Goal: Find contact information: Find contact information

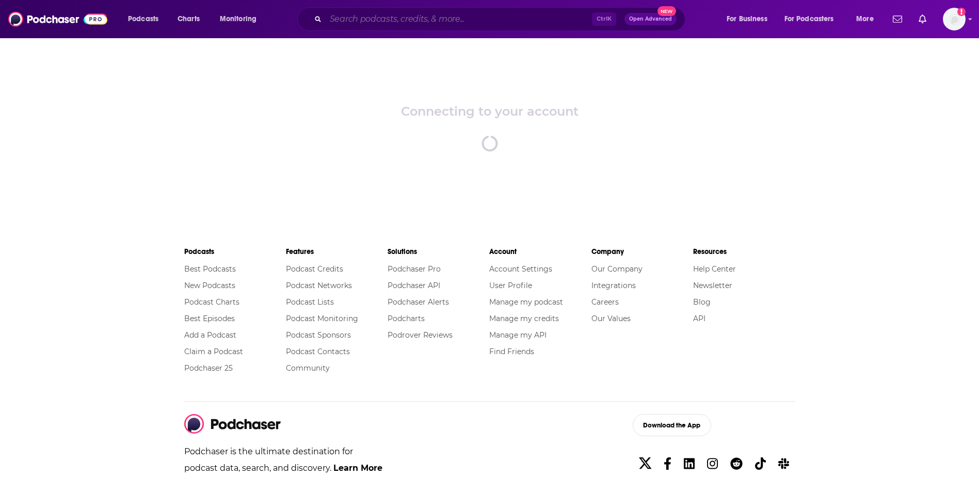
click at [415, 20] on input "Search podcasts, credits, & more..." at bounding box center [459, 19] width 266 height 17
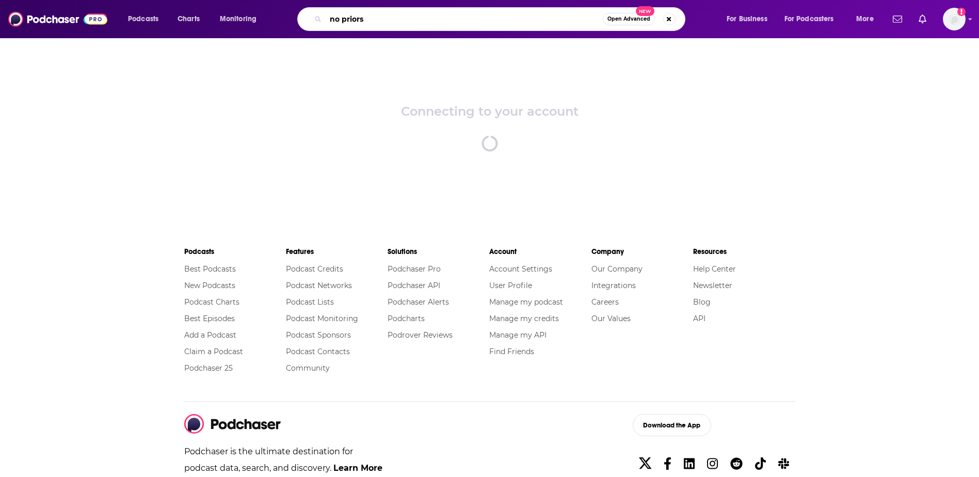
type input "no priors"
click at [540, 40] on div "Connecting to your account spinner" at bounding box center [489, 127] width 979 height 181
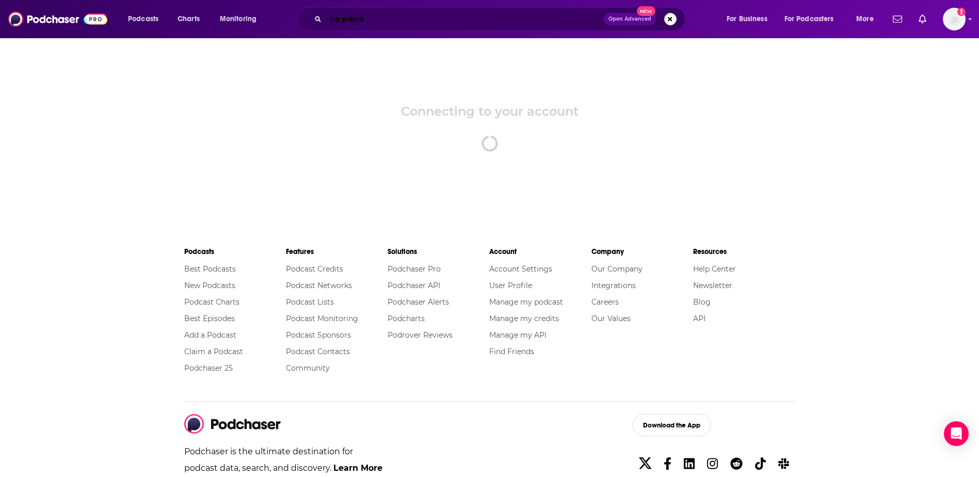
click at [486, 23] on input "no priors" at bounding box center [465, 19] width 278 height 17
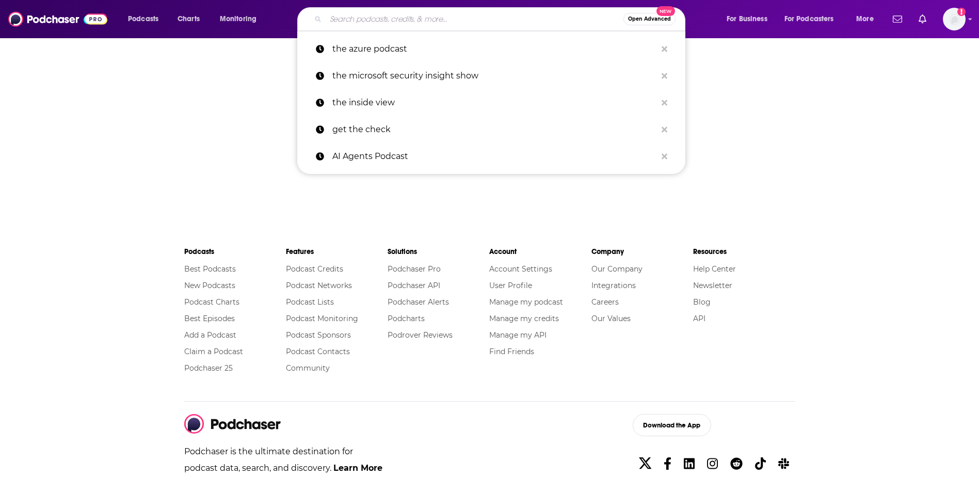
click at [469, 24] on input "Search podcasts, credits, & more..." at bounding box center [475, 19] width 298 height 17
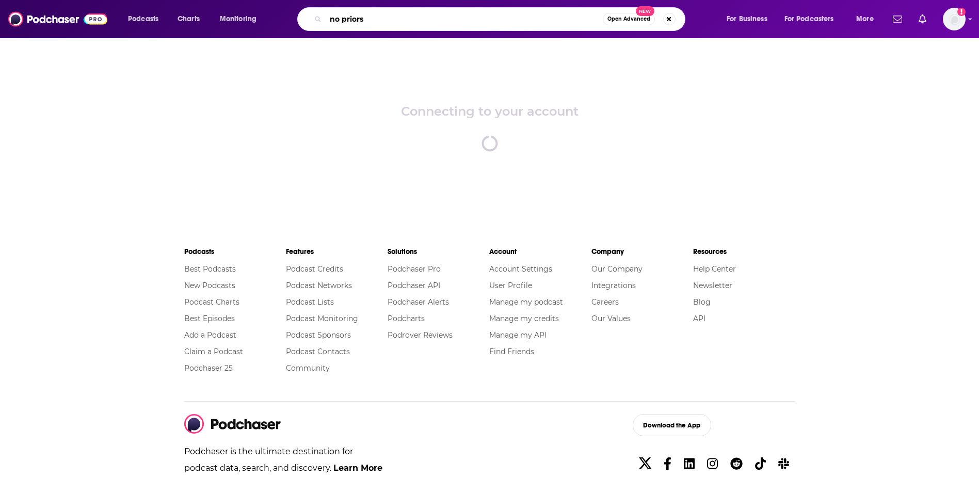
type input "no priors"
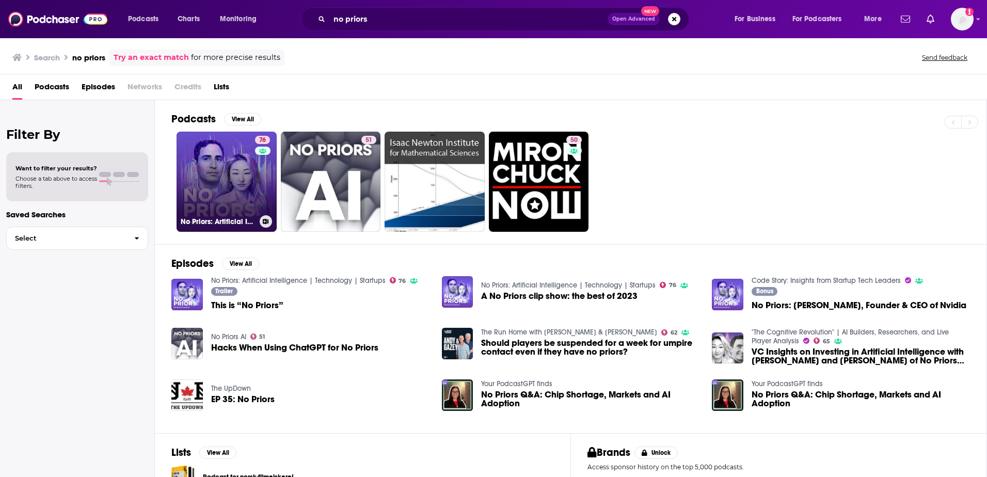
click at [220, 184] on link "76 No Priors: Artificial Intelligence | Technology | Startups" at bounding box center [227, 182] width 100 height 100
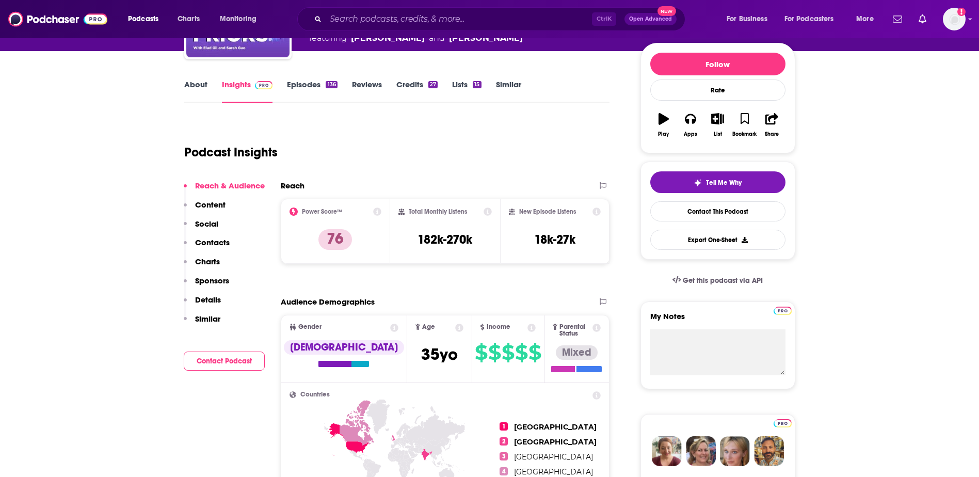
click at [222, 363] on button "Contact Podcast" at bounding box center [224, 361] width 81 height 19
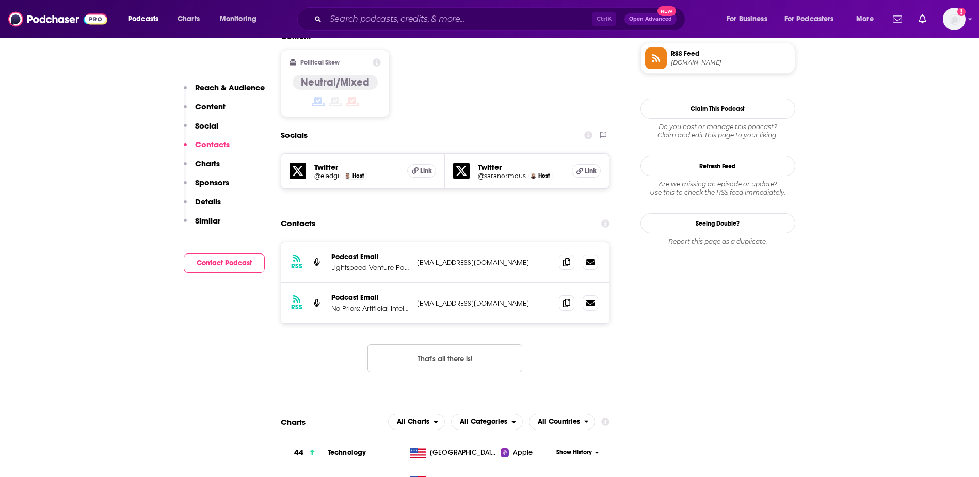
scroll to position [839, 0]
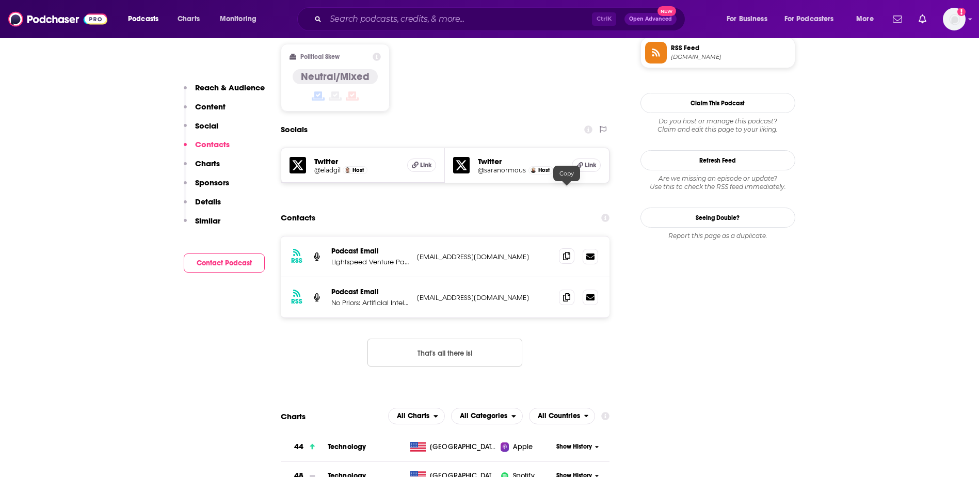
click at [565, 252] on icon at bounding box center [566, 256] width 7 height 8
click at [567, 293] on icon at bounding box center [566, 297] width 7 height 8
click at [563, 248] on span at bounding box center [566, 255] width 15 height 15
click at [363, 22] on input "Search podcasts, credits, & more..." at bounding box center [459, 19] width 266 height 17
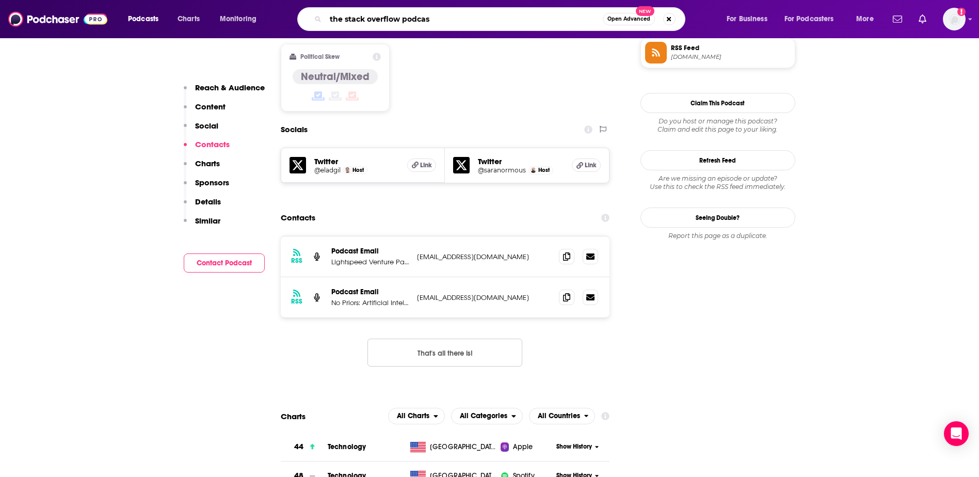
type input "the stack overflow podcast"
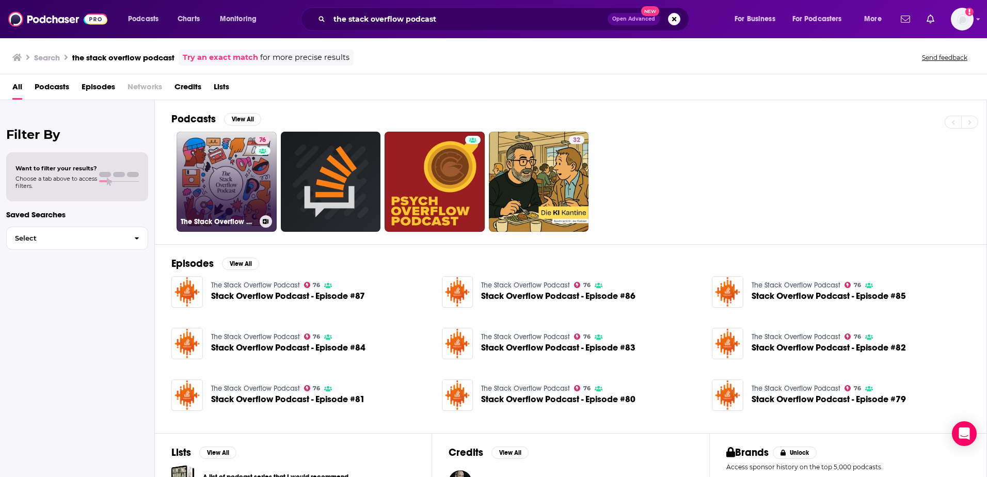
click at [228, 193] on link "76 The Stack Overflow Podcast" at bounding box center [227, 182] width 100 height 100
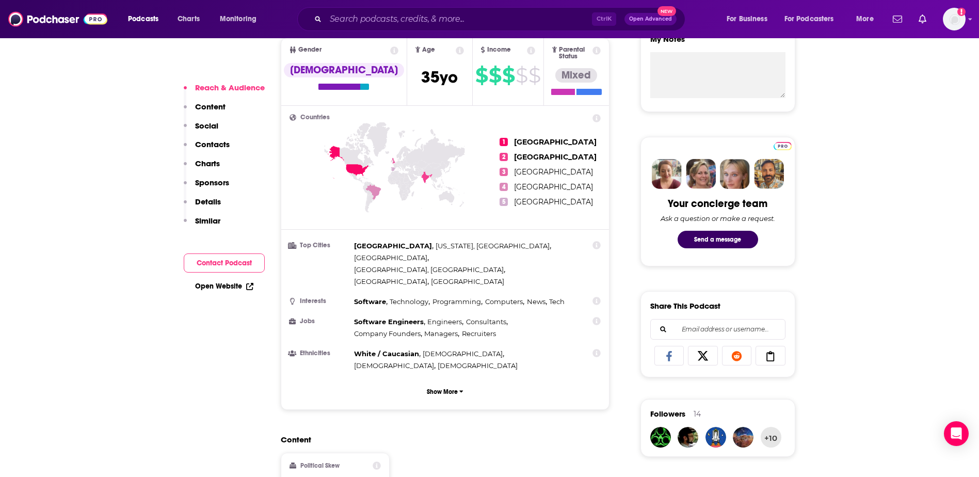
click at [233, 262] on button "Contact Podcast" at bounding box center [224, 263] width 81 height 19
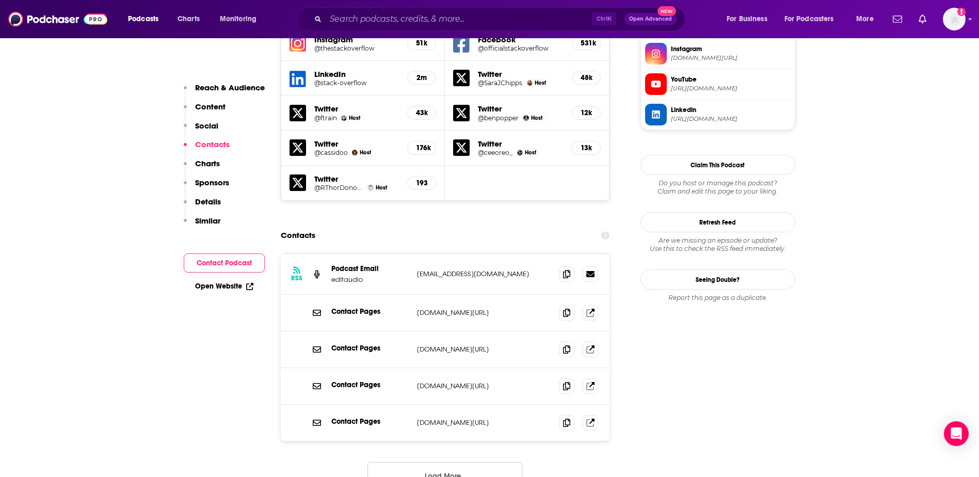
scroll to position [1001, 0]
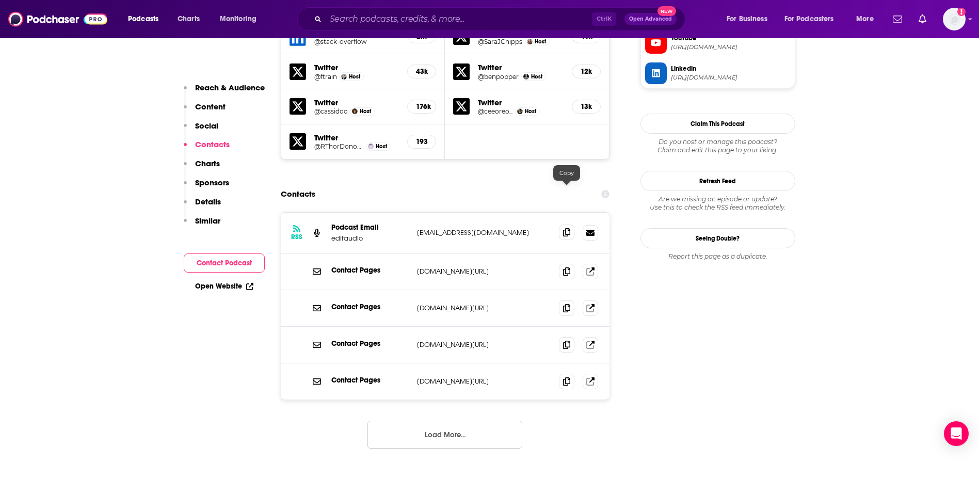
click at [574, 225] on span at bounding box center [566, 232] width 15 height 15
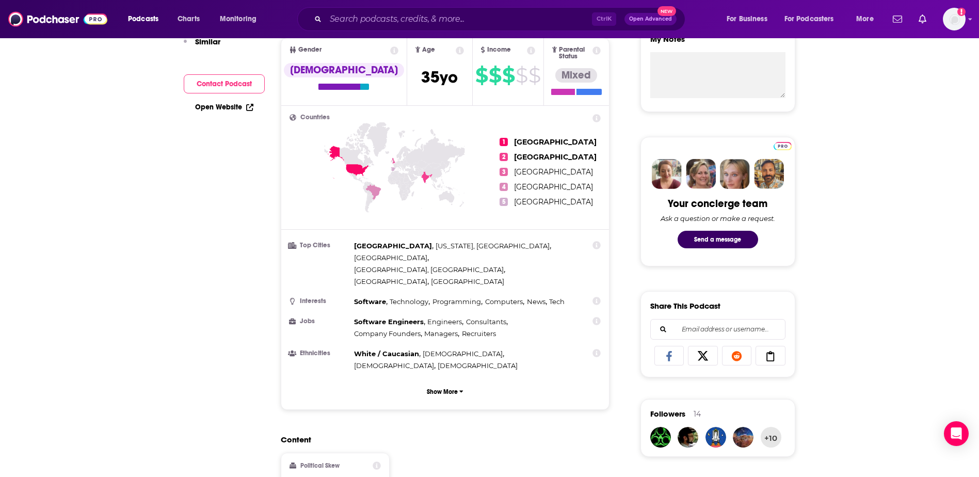
scroll to position [0, 0]
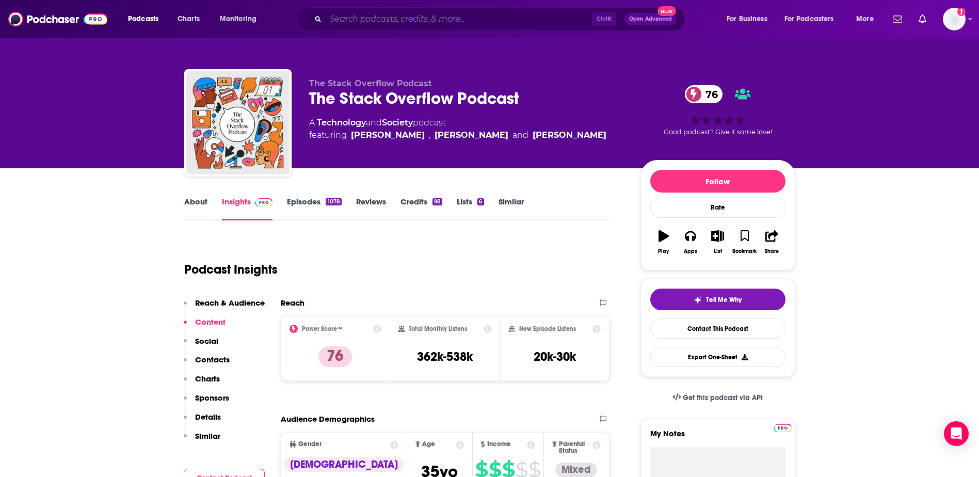
click at [369, 12] on input "Search podcasts, credits, & more..." at bounding box center [459, 19] width 266 height 17
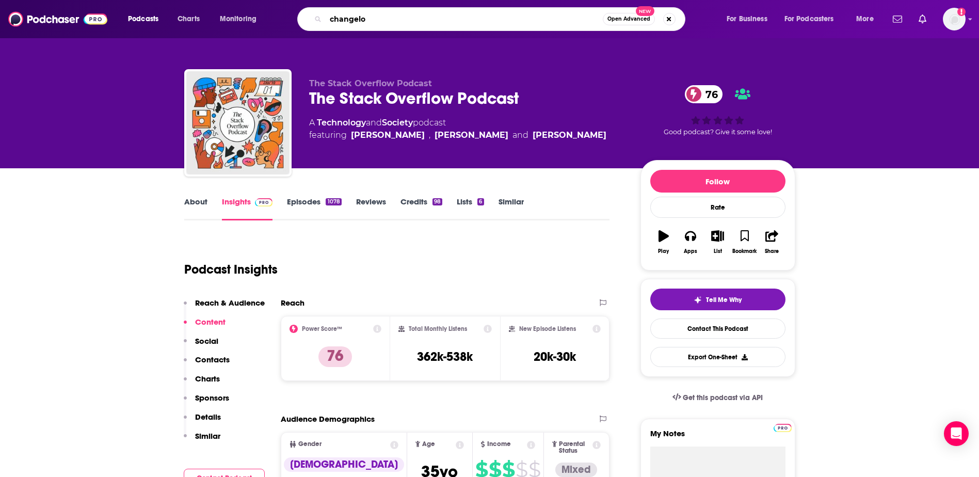
type input "changelog"
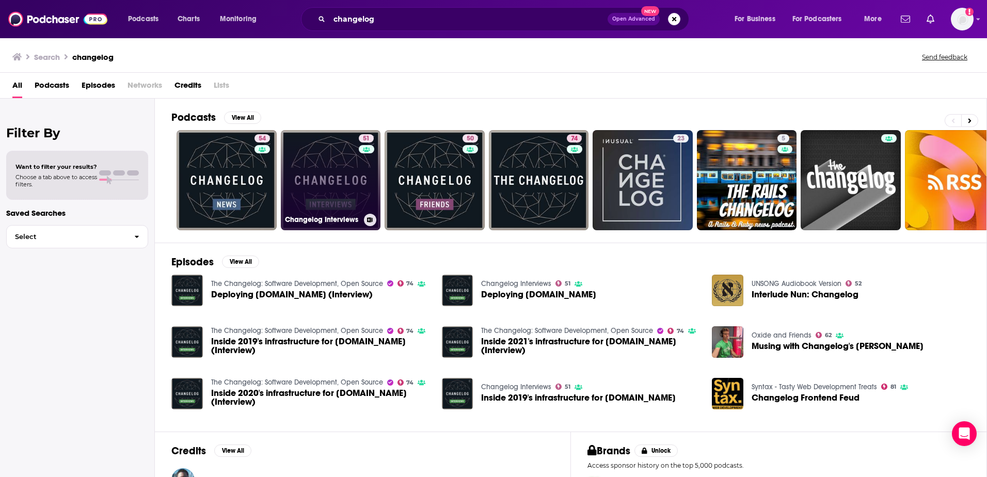
click at [335, 181] on link "51 Changelog Interviews" at bounding box center [331, 180] width 100 height 100
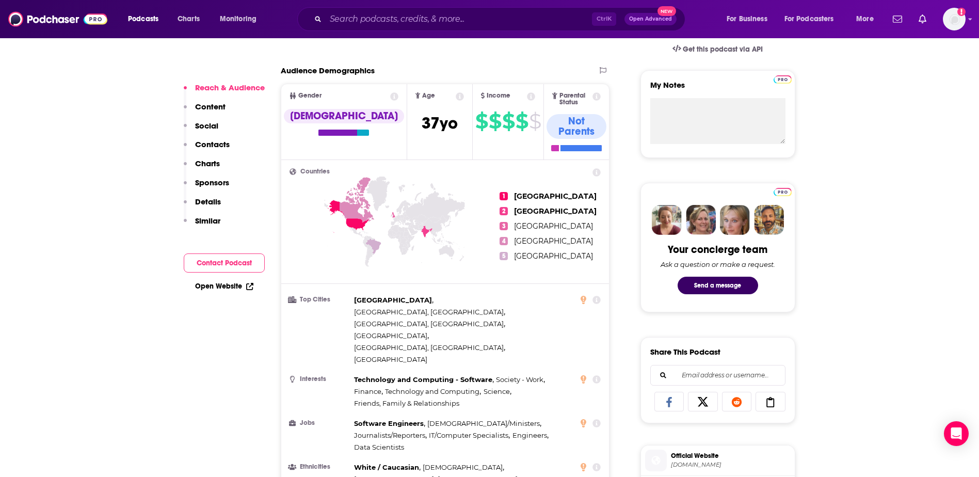
click at [230, 264] on button "Contact Podcast" at bounding box center [224, 263] width 81 height 19
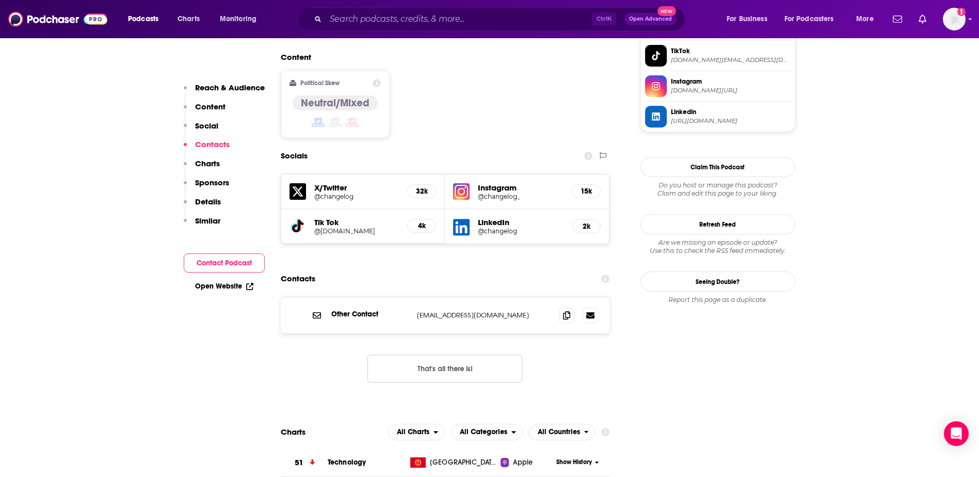
scroll to position [885, 0]
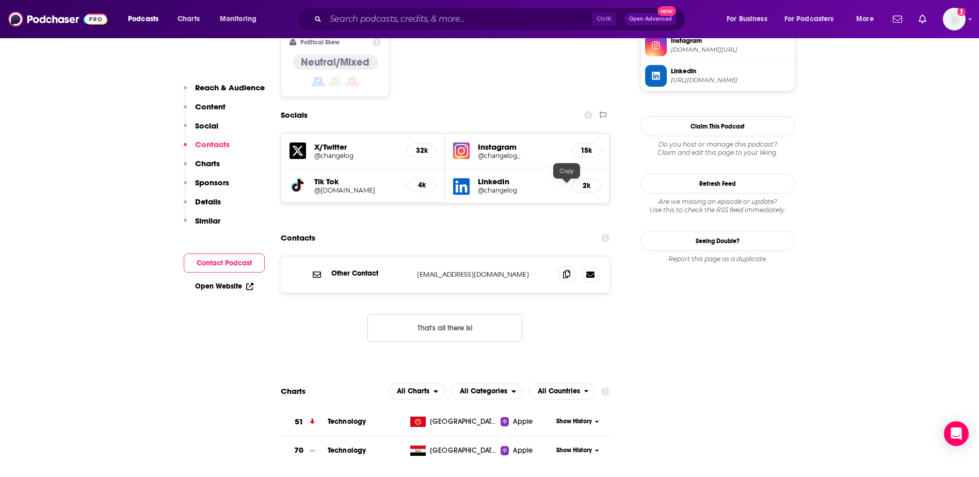
click at [565, 270] on icon at bounding box center [566, 274] width 7 height 8
click at [447, 21] on input "Search podcasts, credits, & more..." at bounding box center [459, 19] width 266 height 17
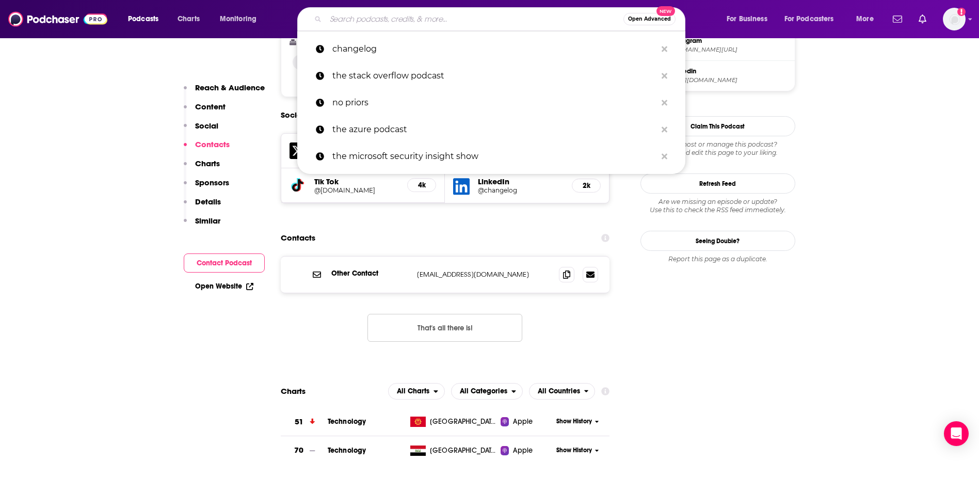
paste input "Brene Brown Dare to Lead"
type input "Brene Brown Dare to Lead"
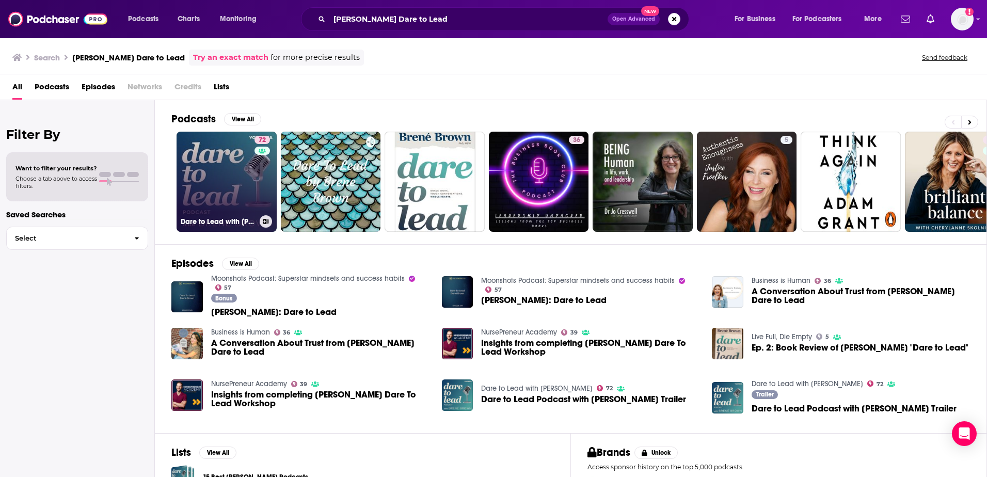
click at [228, 184] on link "72 Dare to Lead with Brené Brown" at bounding box center [227, 182] width 100 height 100
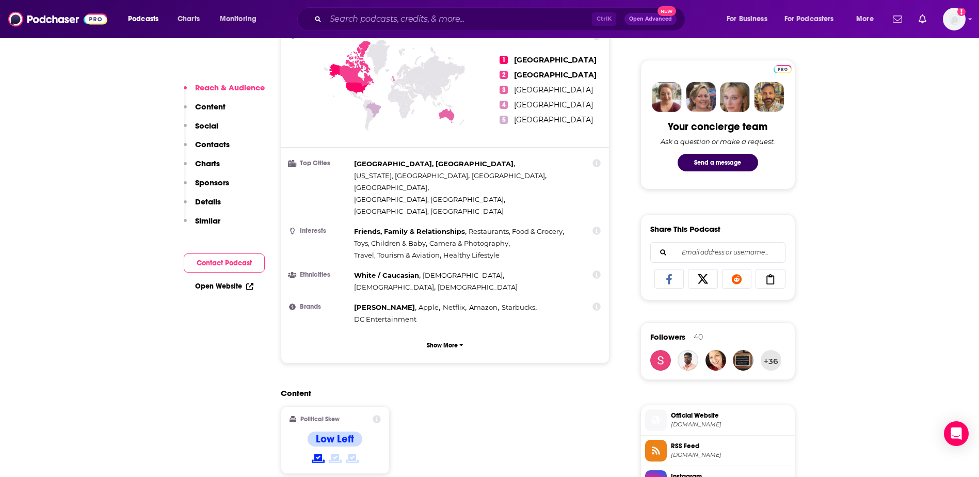
click at [198, 139] on button "Social" at bounding box center [201, 130] width 35 height 19
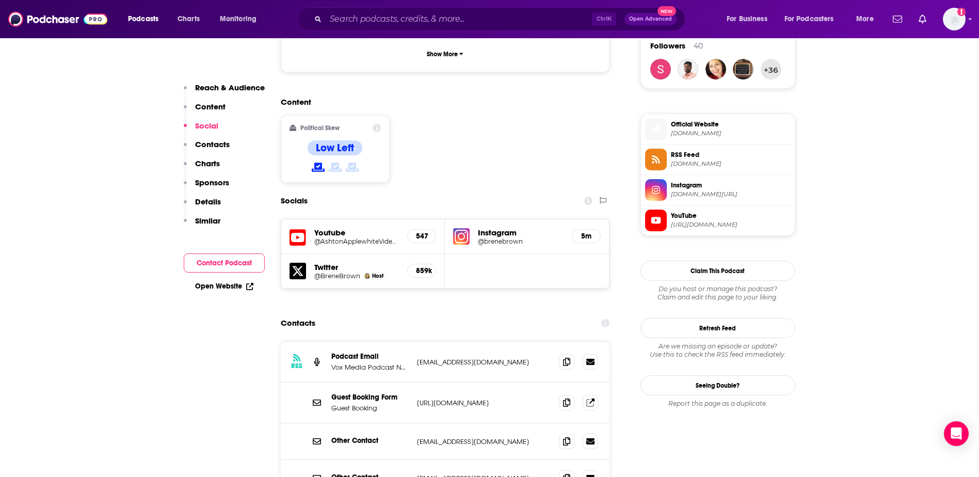
click at [209, 147] on p "Contacts" at bounding box center [212, 144] width 35 height 10
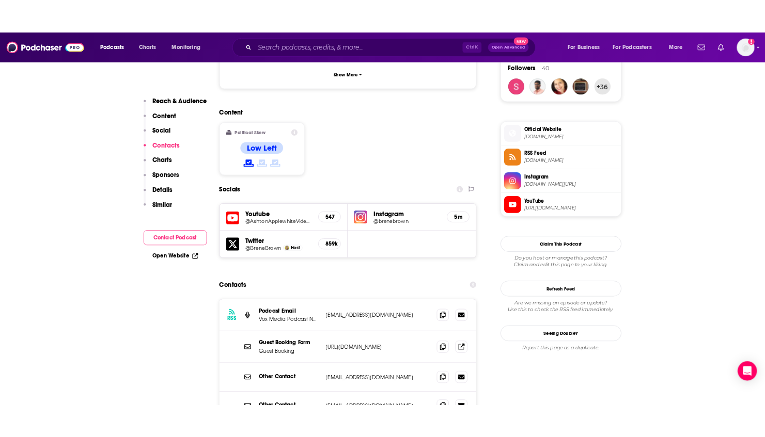
scroll to position [885, 0]
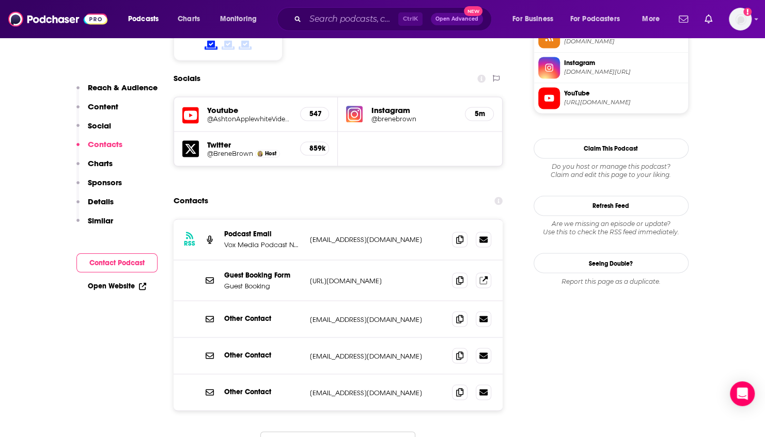
click at [484, 374] on div "Other Contact media@brenebrown.com media@brenebrown.com" at bounding box center [337, 392] width 329 height 36
click at [317, 22] on input "Search podcasts, credits, & more..." at bounding box center [351, 19] width 93 height 17
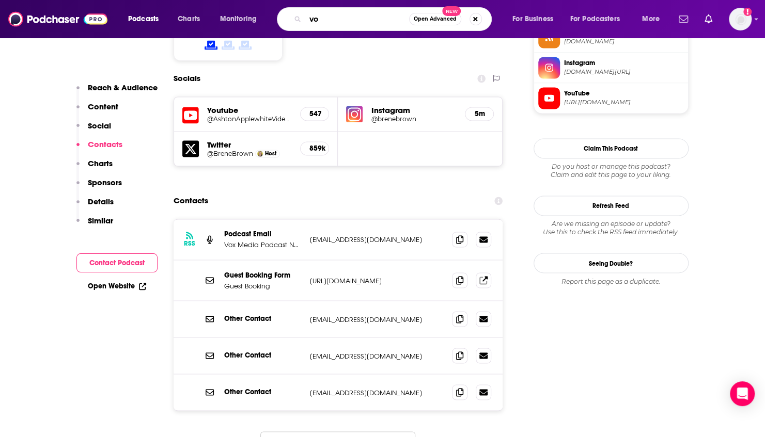
type input "vox"
